Goal: Transaction & Acquisition: Book appointment/travel/reservation

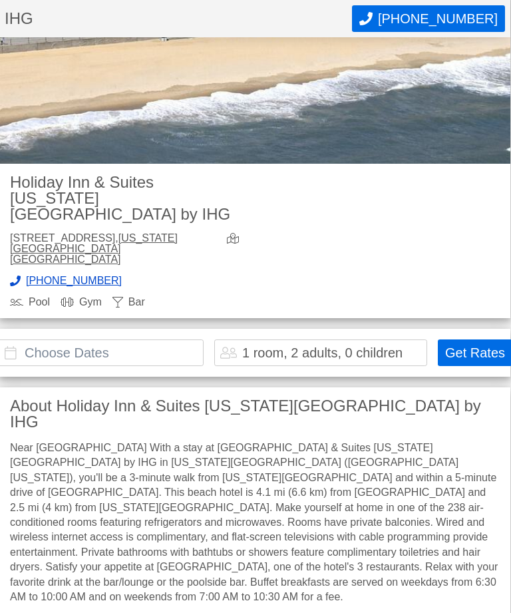
scroll to position [235, 1]
click at [37, 339] on input "text" at bounding box center [100, 352] width 206 height 27
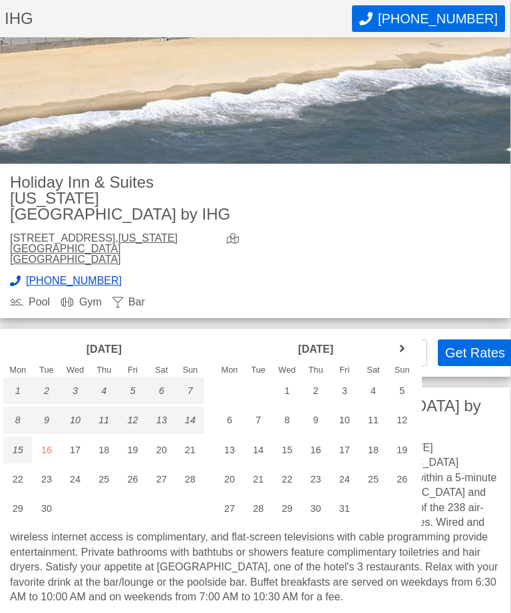
click at [11, 482] on div "22" at bounding box center [17, 479] width 29 height 27
click at [141, 519] on div "September 2025 Mon Tue Wed Thu Fri Sat Sun 1 2 3 4 5 6 7 8 9 10 11 12 13" at bounding box center [104, 428] width 212 height 198
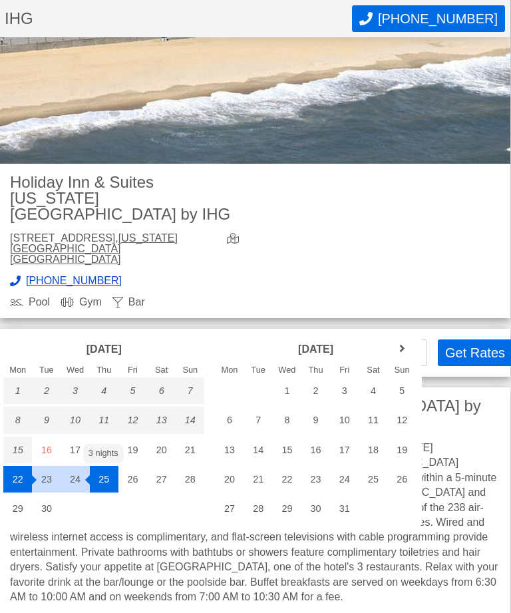
click at [100, 477] on div "25" at bounding box center [104, 479] width 29 height 27
type input "[DATE] - [DATE]"
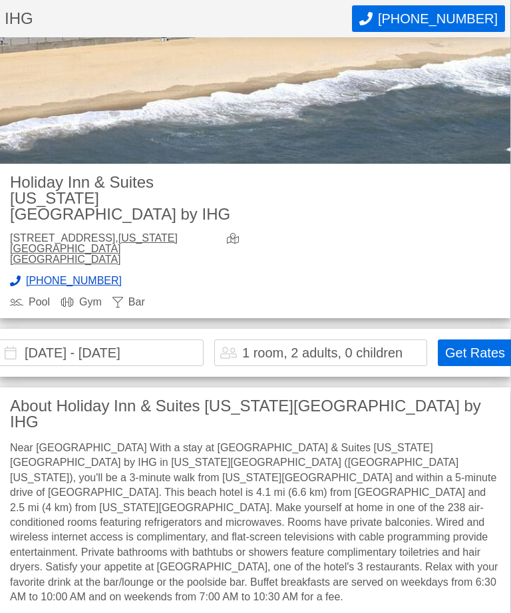
click at [476, 339] on button "Get Rates" at bounding box center [475, 352] width 75 height 27
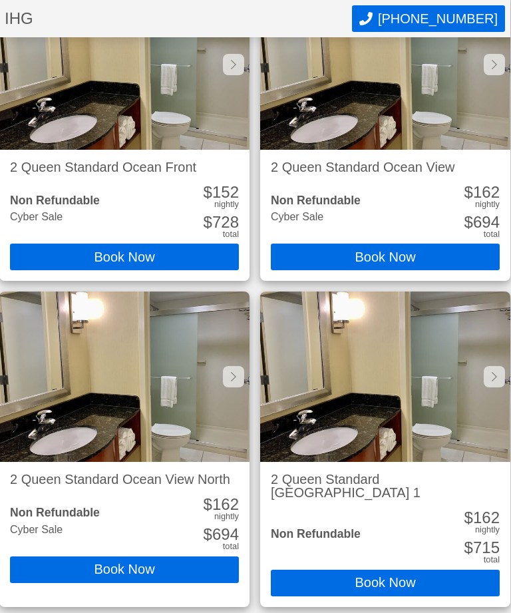
scroll to position [1370, 1]
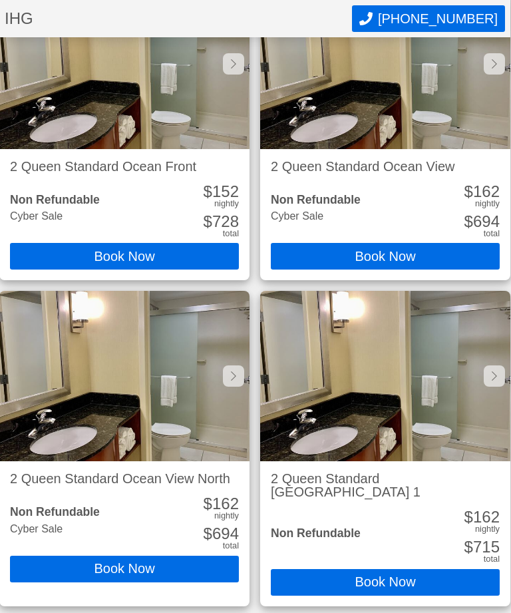
click at [230, 366] on div at bounding box center [233, 376] width 21 height 21
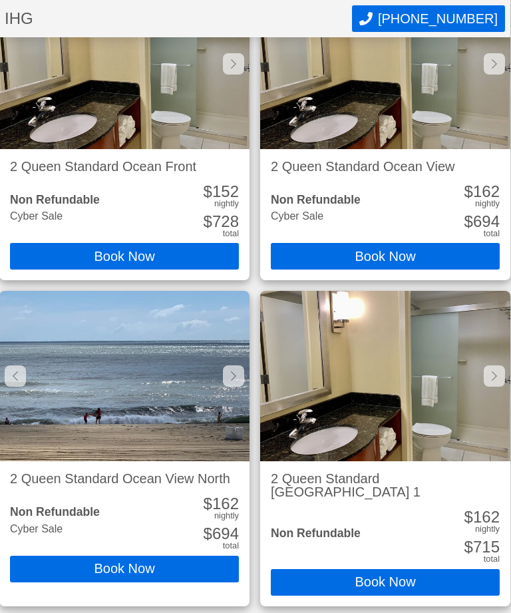
scroll to position [1371, 1]
click at [234, 371] on icon at bounding box center [233, 376] width 5 height 11
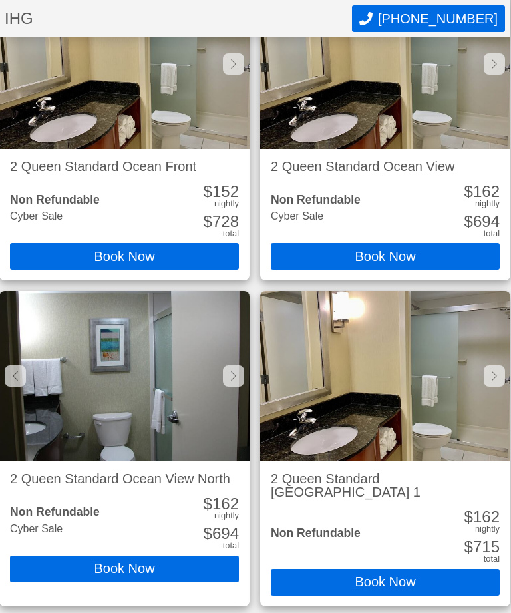
click at [234, 371] on icon at bounding box center [233, 376] width 5 height 11
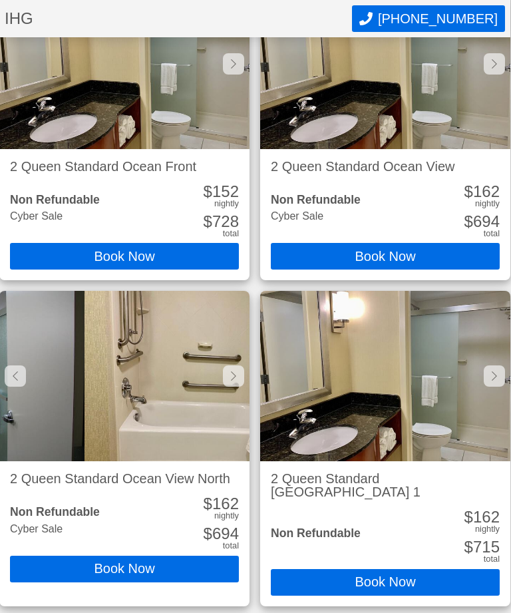
scroll to position [0, 751]
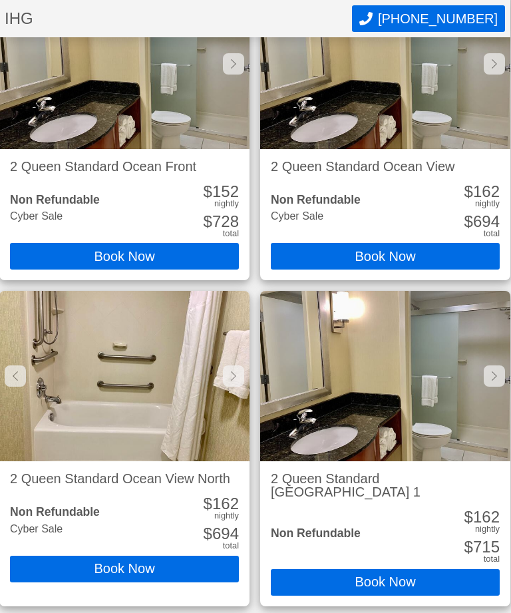
click at [237, 365] on div at bounding box center [233, 375] width 21 height 21
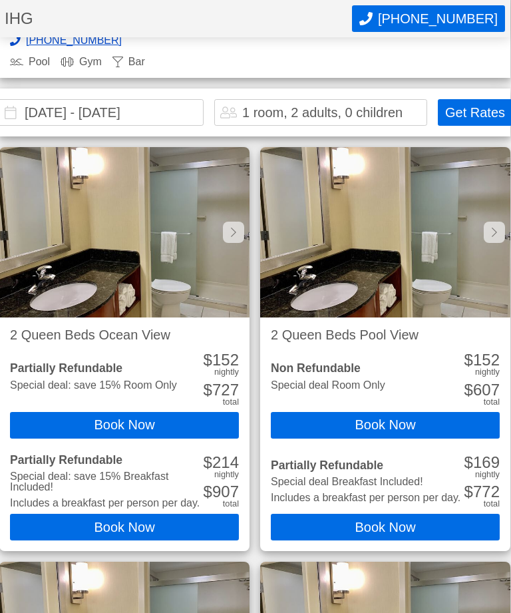
scroll to position [477, 1]
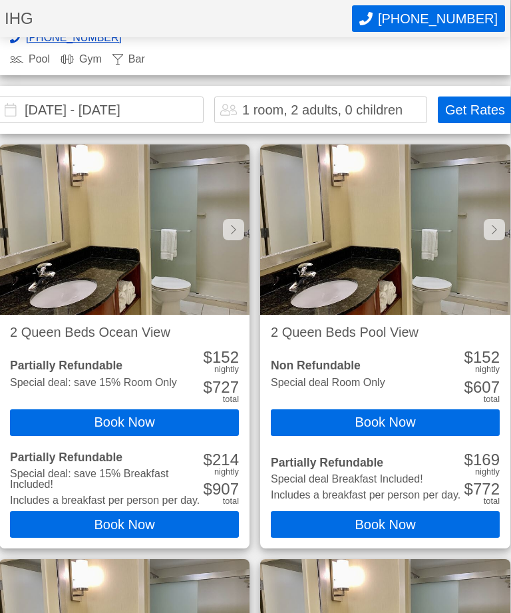
click at [386, 512] on button "Book Now" at bounding box center [385, 525] width 229 height 27
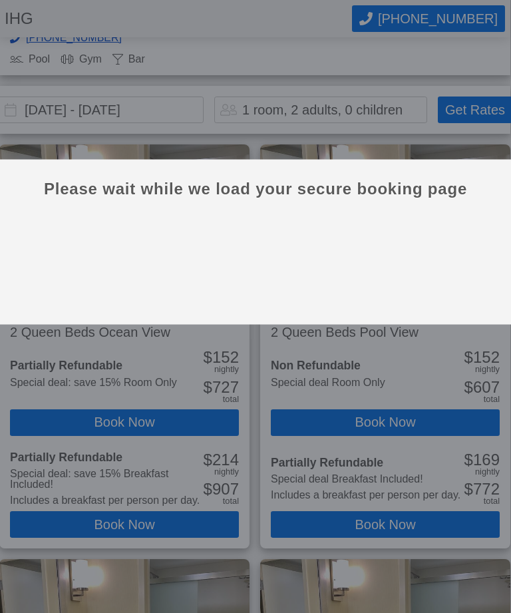
scroll to position [478, 1]
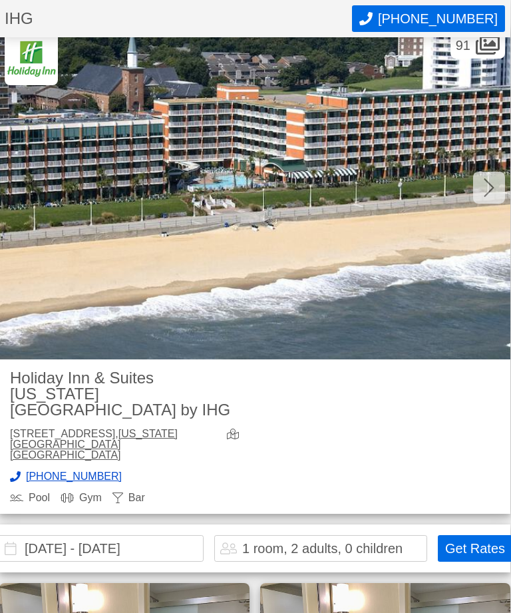
scroll to position [0, 1]
